Goal: Information Seeking & Learning: Learn about a topic

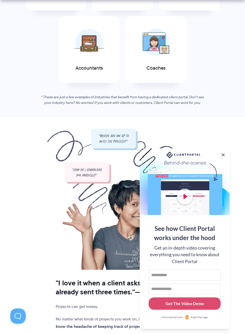
scroll to position [296, 0]
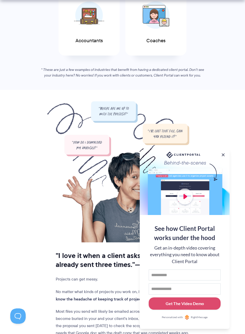
click at [222, 158] on button at bounding box center [222, 155] width 5 height 5
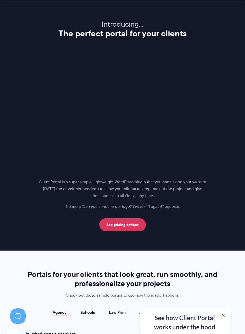
scroll to position [645, 0]
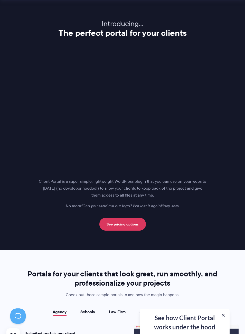
click at [135, 223] on link "See pricing options" at bounding box center [122, 224] width 46 height 13
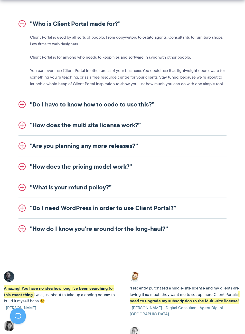
scroll to position [572, 0]
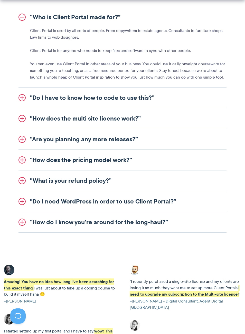
click at [164, 224] on link ""How do I know you’re around for the long-haul?”" at bounding box center [122, 222] width 208 height 21
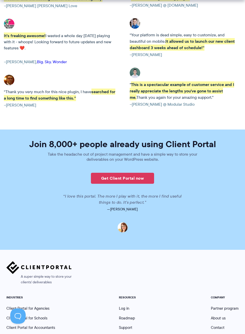
scroll to position [1191, 0]
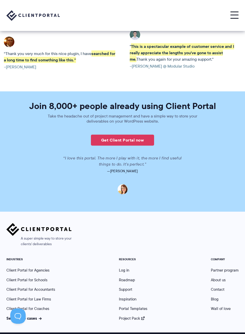
click at [40, 316] on link "See all use cases" at bounding box center [23, 319] width 35 height 6
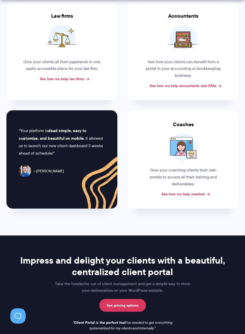
scroll to position [220, 0]
